Goal: Information Seeking & Learning: Learn about a topic

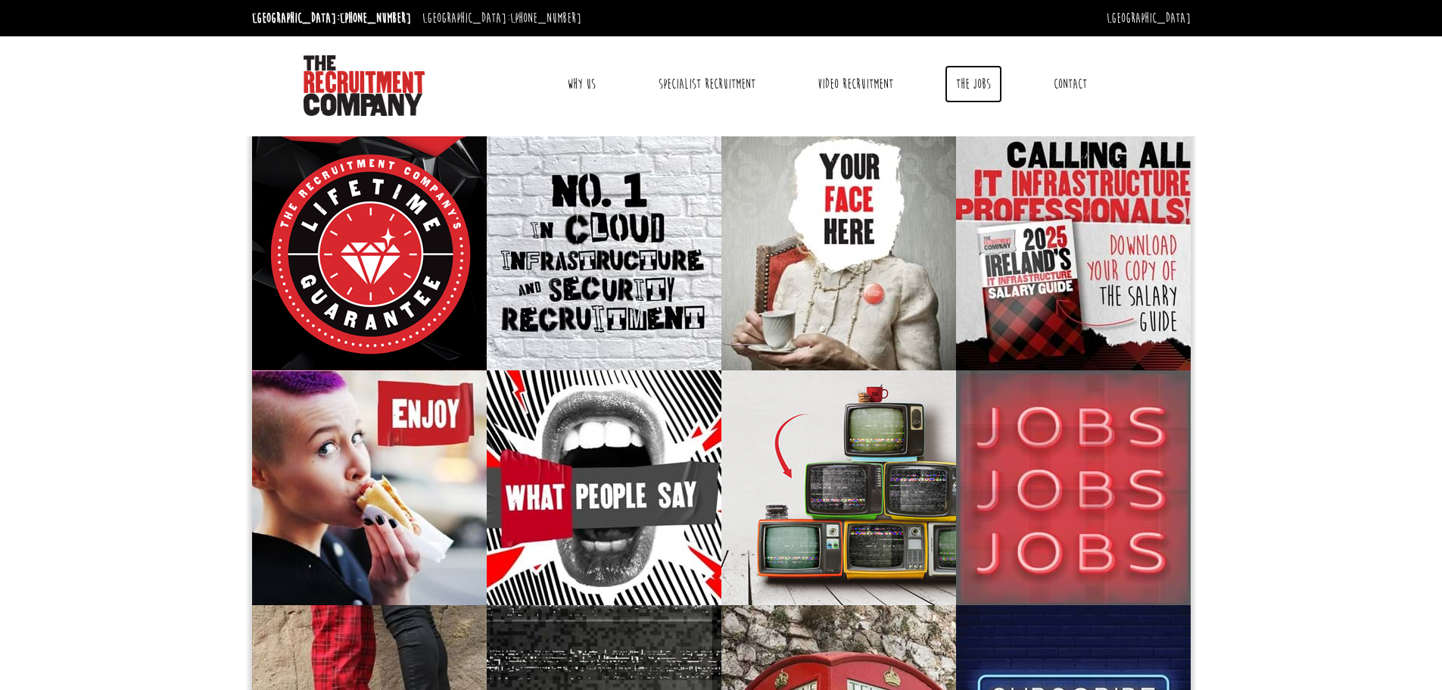
click at [980, 88] on link "The Jobs" at bounding box center [974, 84] width 58 height 38
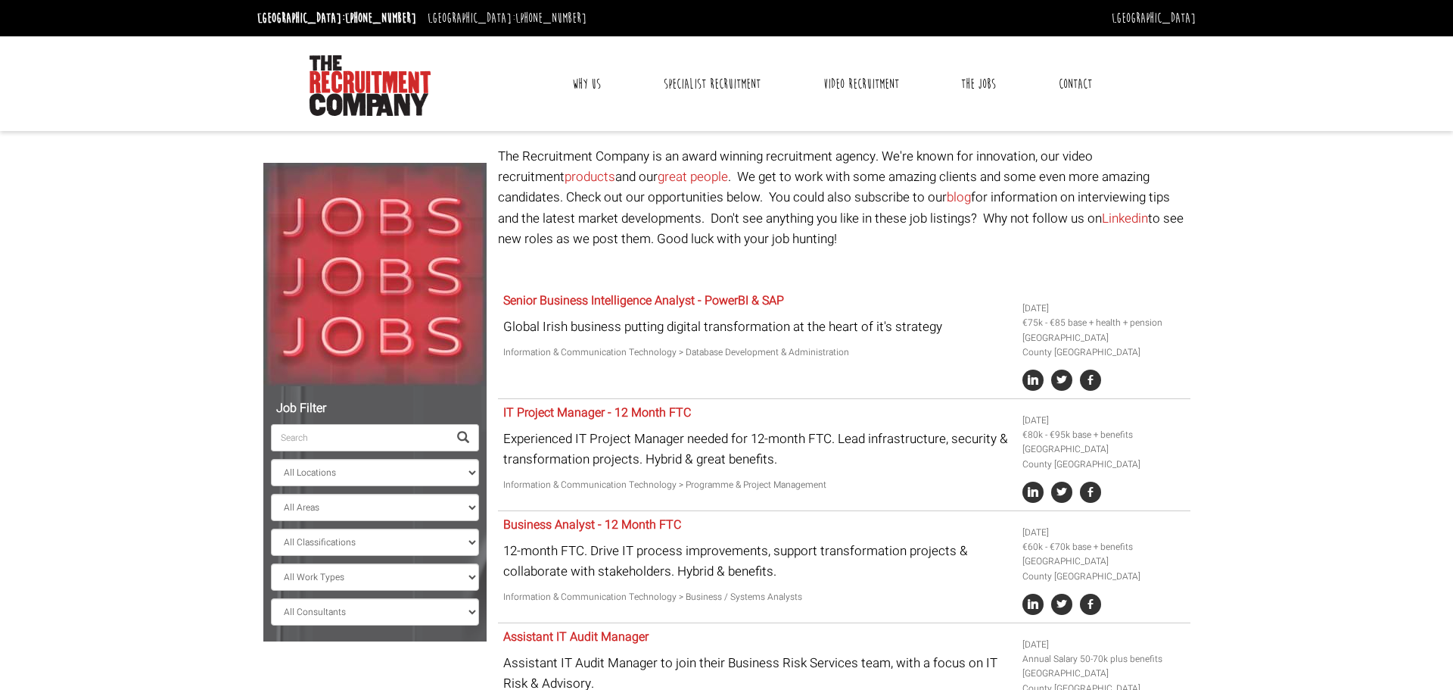
select select "[GEOGRAPHIC_DATA]"
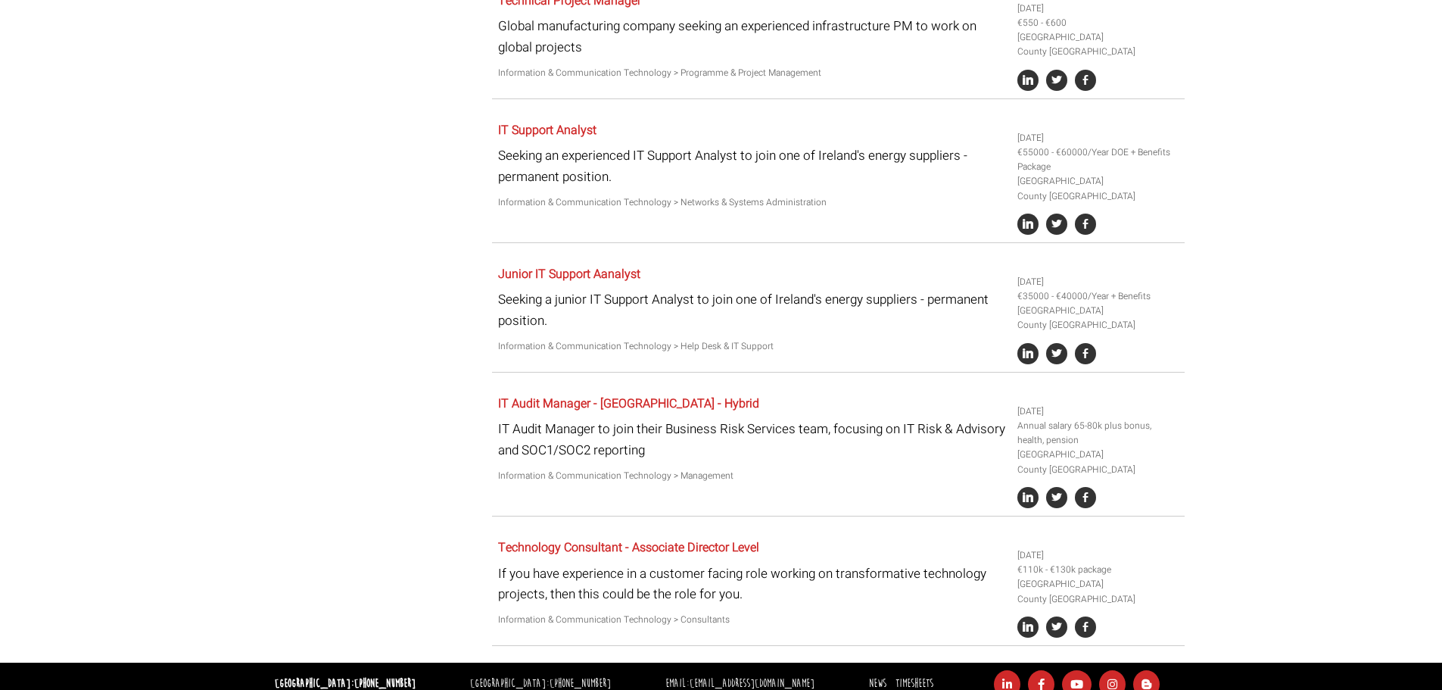
scroll to position [963, 0]
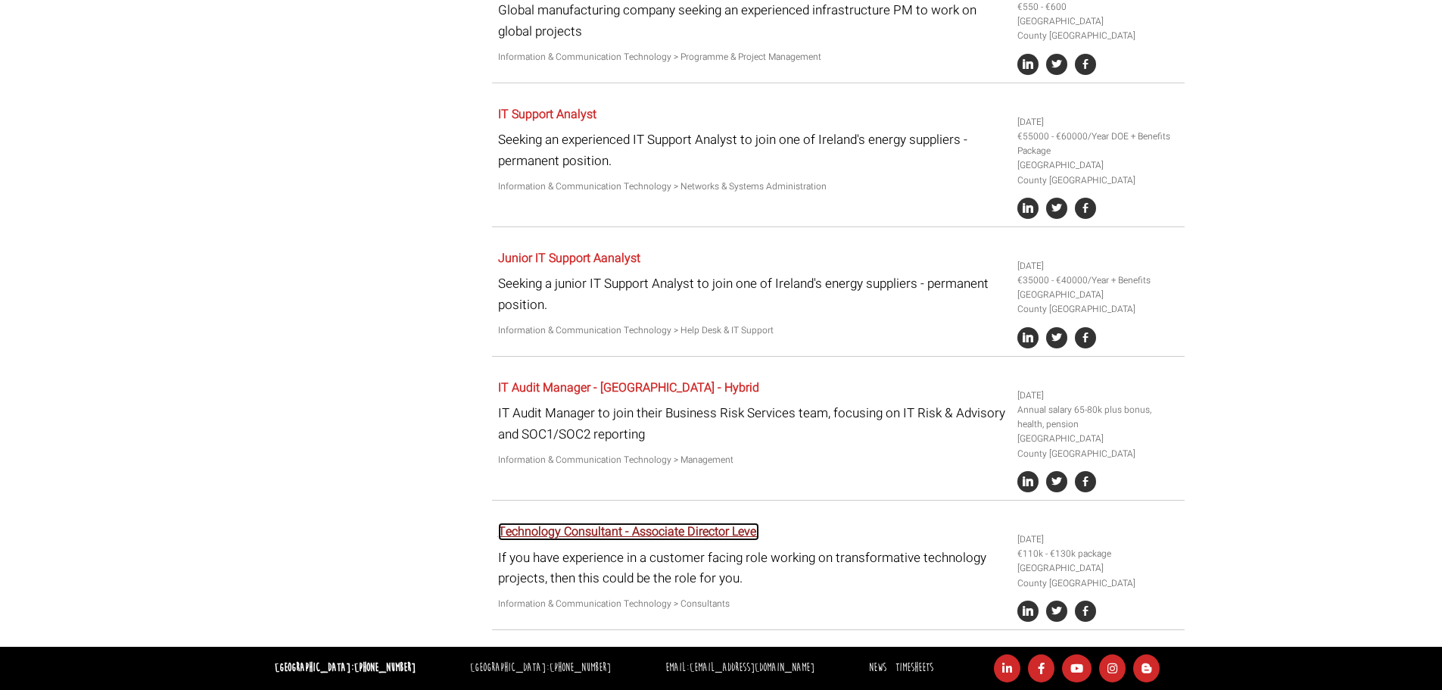
click at [699, 538] on link "Technology Consultant - Associate Director Level" at bounding box center [628, 531] width 261 height 18
